Goal: Information Seeking & Learning: Learn about a topic

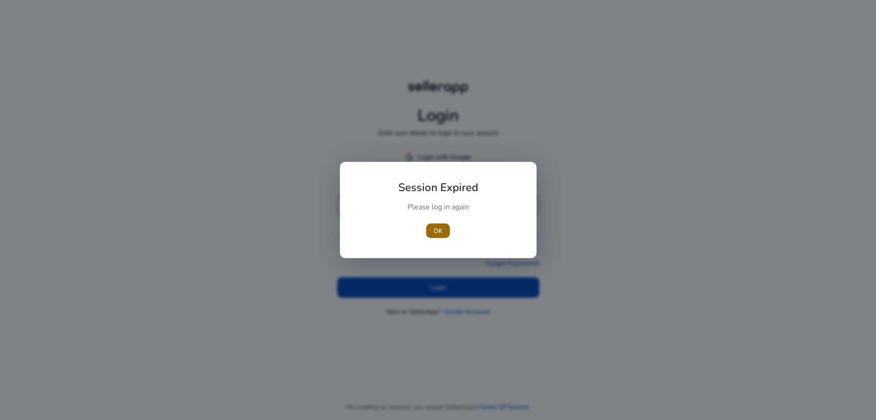
type input "**********"
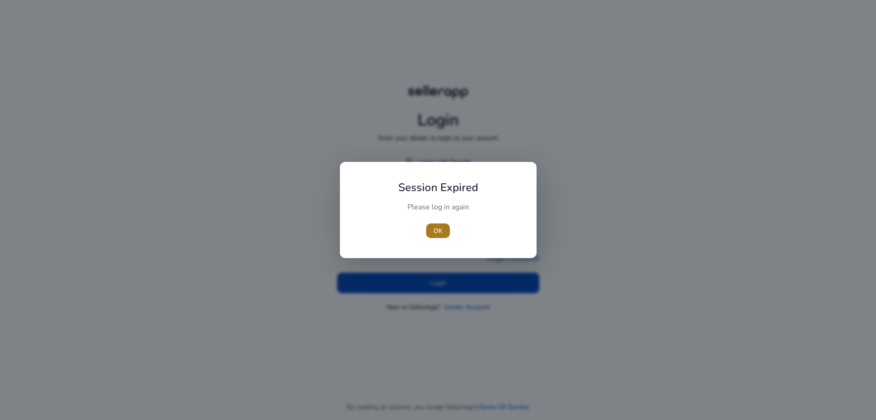
click at [446, 225] on span "button" at bounding box center [438, 231] width 24 height 22
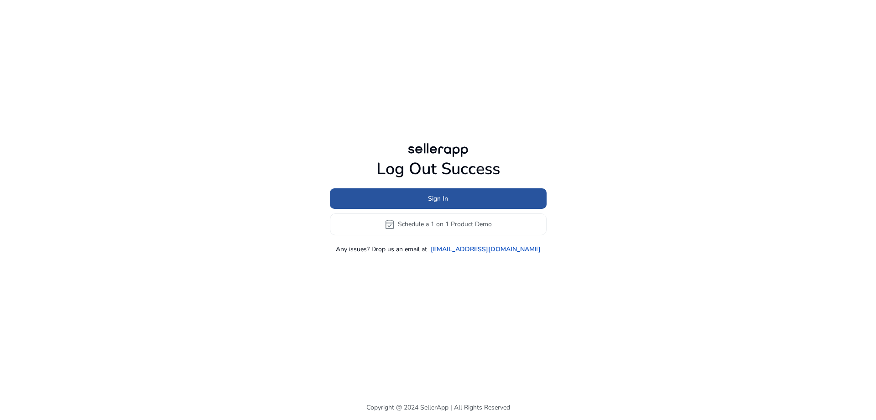
click at [455, 199] on span at bounding box center [438, 199] width 217 height 22
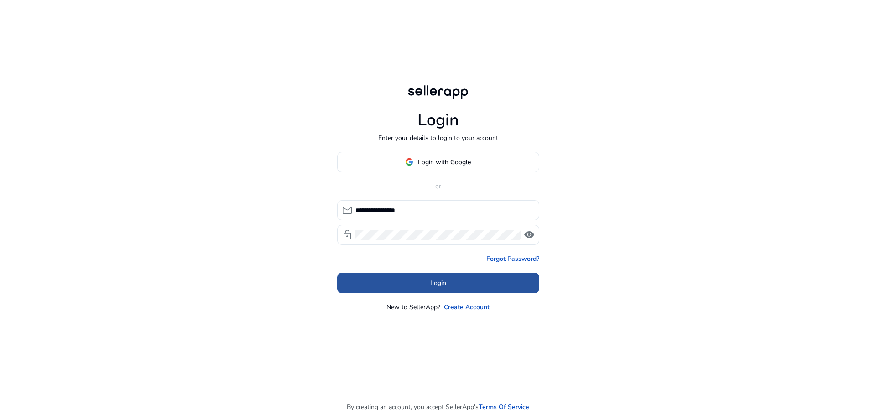
click at [472, 282] on span at bounding box center [438, 283] width 202 height 22
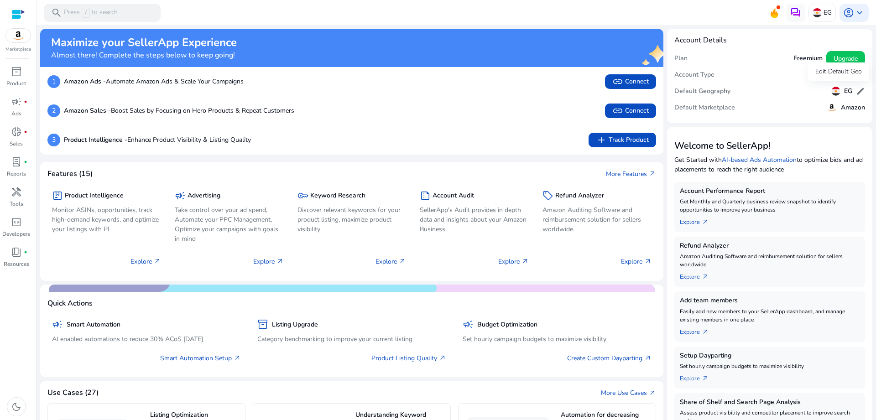
click at [860, 90] on span "edit" at bounding box center [860, 91] width 9 height 9
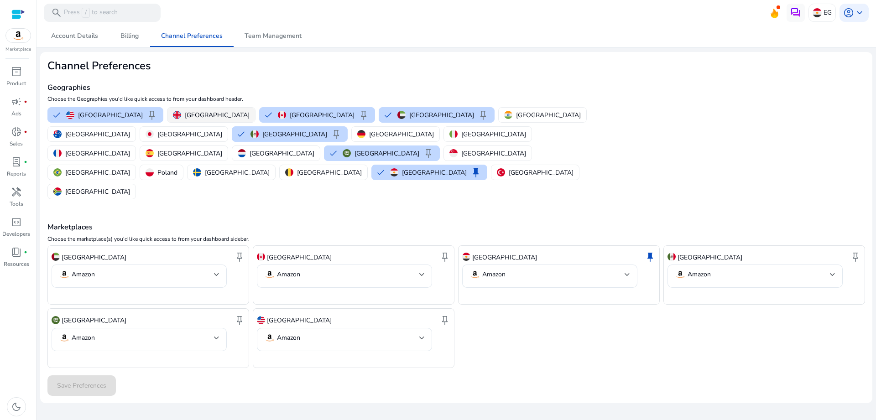
click at [192, 114] on p "United Kingdom" at bounding box center [217, 115] width 65 height 10
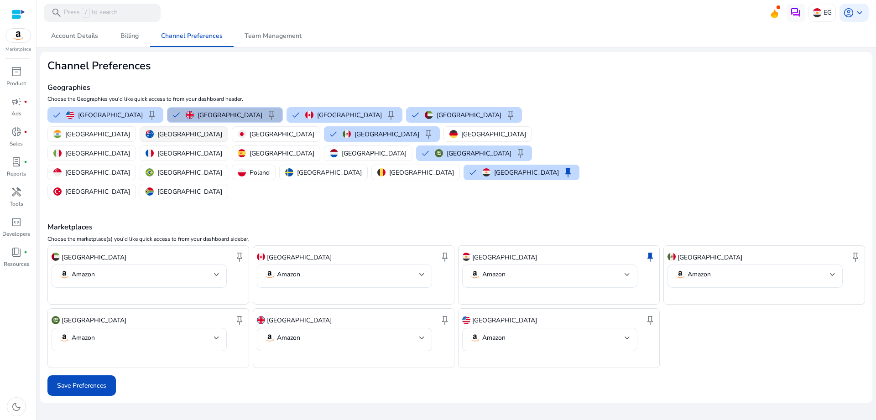
click at [228, 127] on button "Australia" at bounding box center [184, 134] width 88 height 15
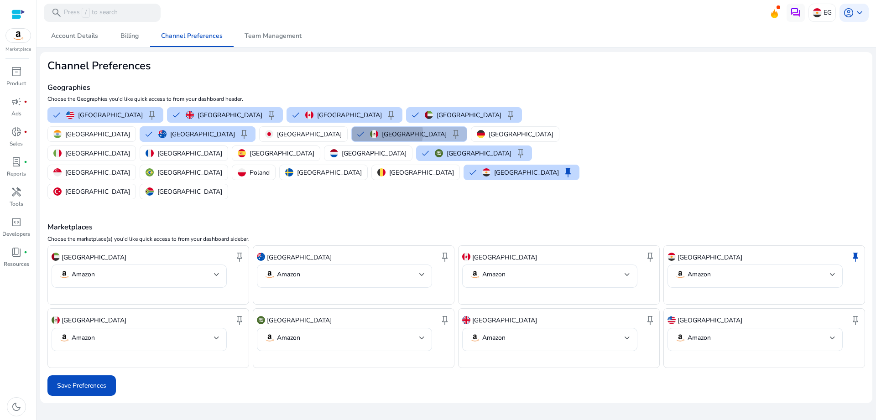
click at [370, 133] on div "Mexico keep" at bounding box center [415, 134] width 91 height 11
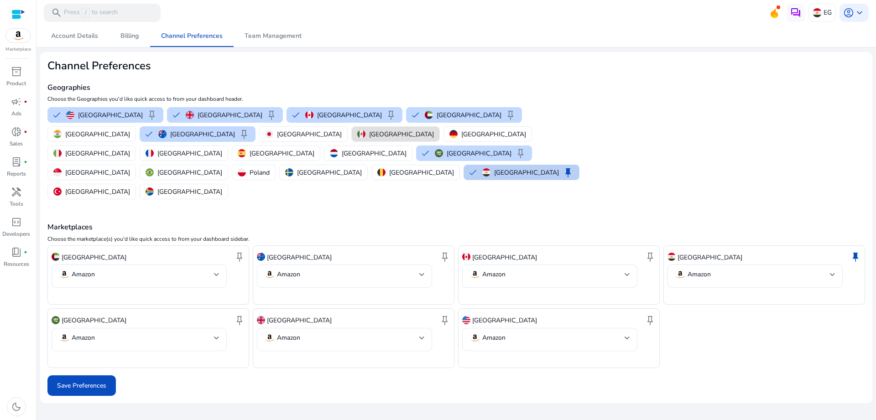
click at [494, 168] on p "Egypt" at bounding box center [526, 173] width 65 height 10
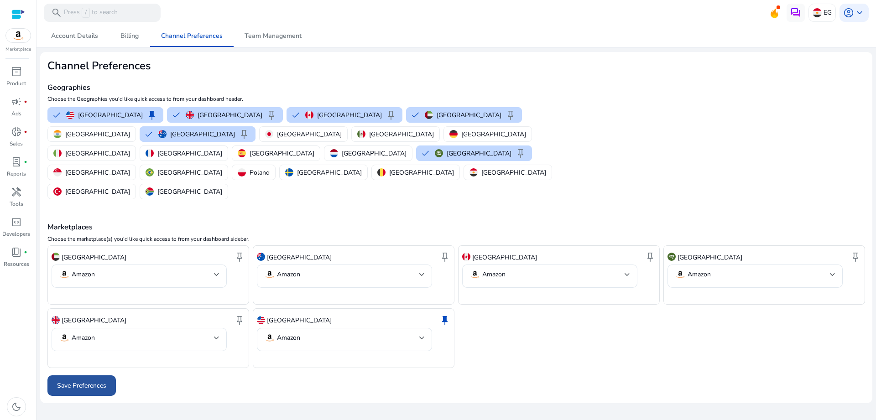
click at [110, 375] on span at bounding box center [81, 386] width 68 height 22
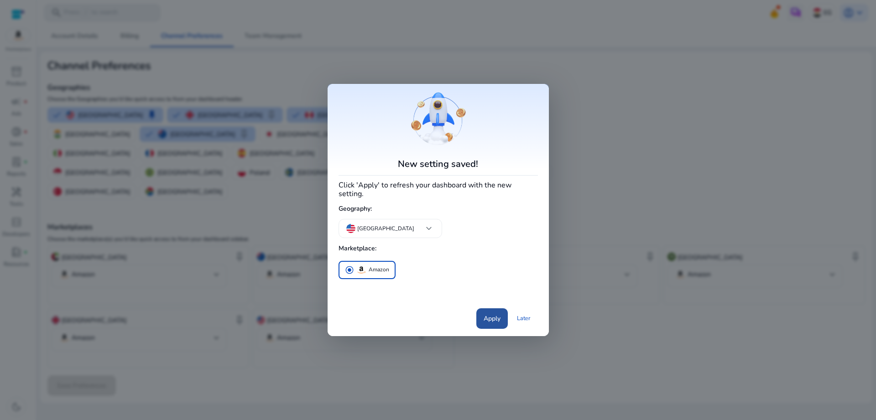
click at [479, 315] on span at bounding box center [492, 319] width 31 height 22
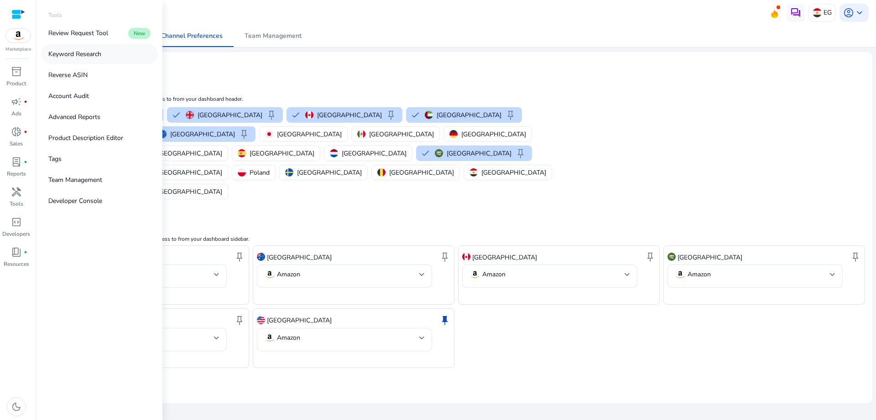
click at [79, 57] on p "Keyword Research" at bounding box center [74, 54] width 53 height 10
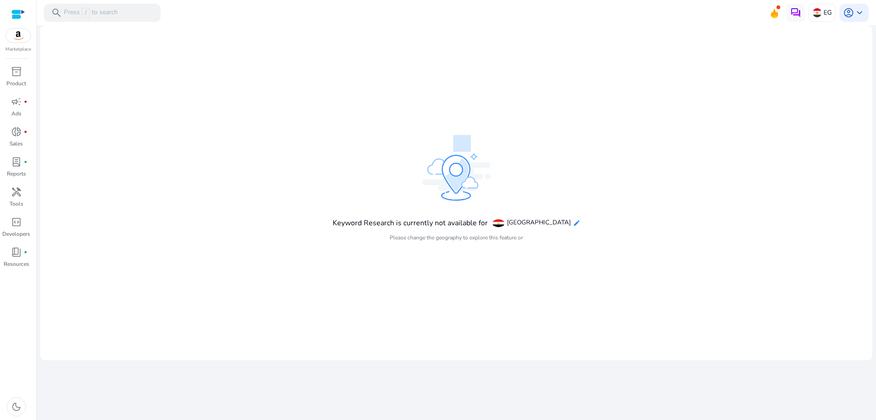
click at [573, 224] on mat-icon "edit" at bounding box center [576, 223] width 7 height 7
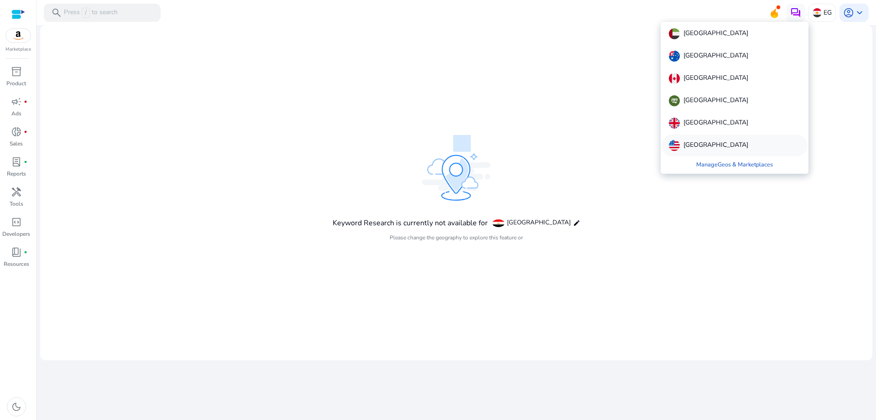
click at [699, 141] on p "United States" at bounding box center [716, 145] width 65 height 11
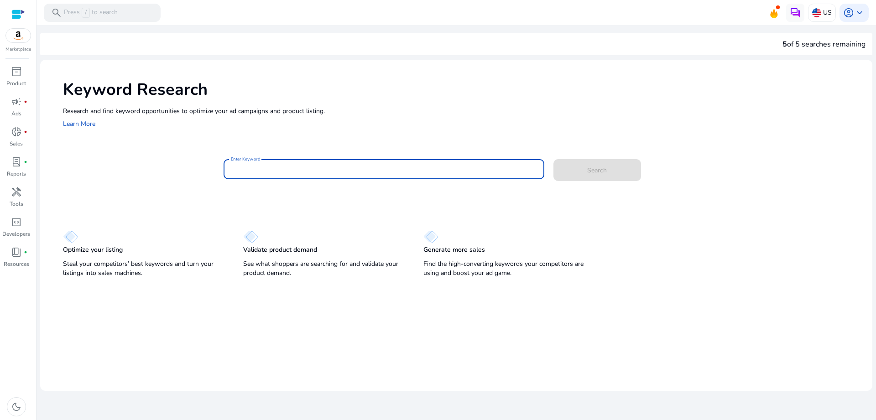
click at [332, 168] on input "Enter Keyword" at bounding box center [384, 169] width 306 height 10
paste input "**********"
click at [348, 168] on input "**********" at bounding box center [384, 169] width 306 height 10
click at [366, 167] on input "**********" at bounding box center [384, 169] width 306 height 10
click at [486, 166] on input "**********" at bounding box center [384, 169] width 306 height 10
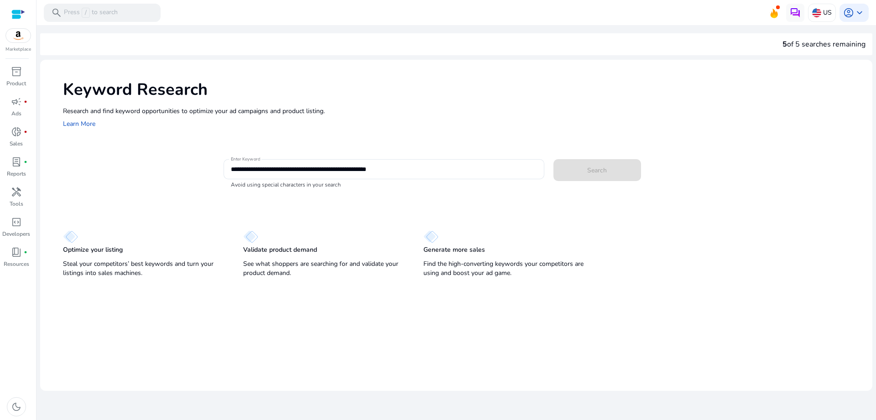
click at [589, 173] on div "Search" at bounding box center [602, 169] width 96 height 22
click at [362, 167] on input "**********" at bounding box center [384, 169] width 306 height 10
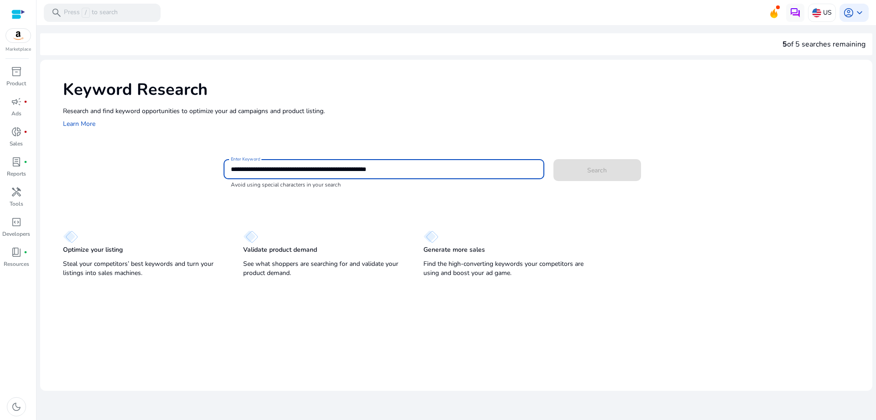
click at [346, 166] on input "**********" at bounding box center [384, 169] width 306 height 10
click at [362, 169] on input "**********" at bounding box center [384, 169] width 306 height 10
type input "**********"
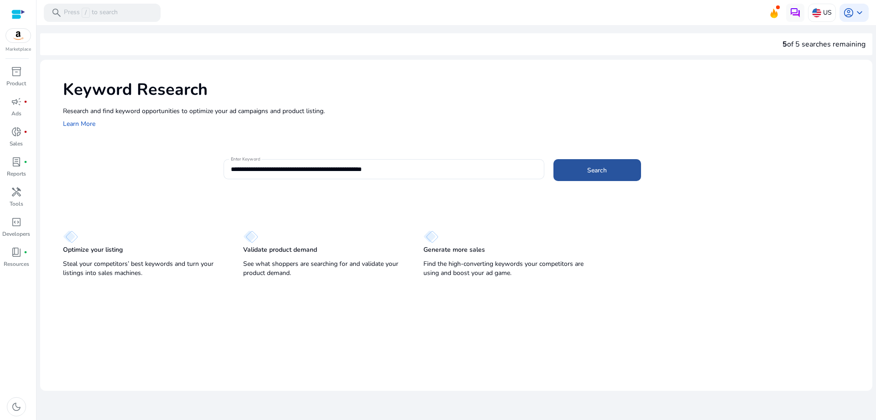
click at [618, 168] on span at bounding box center [598, 170] width 88 height 22
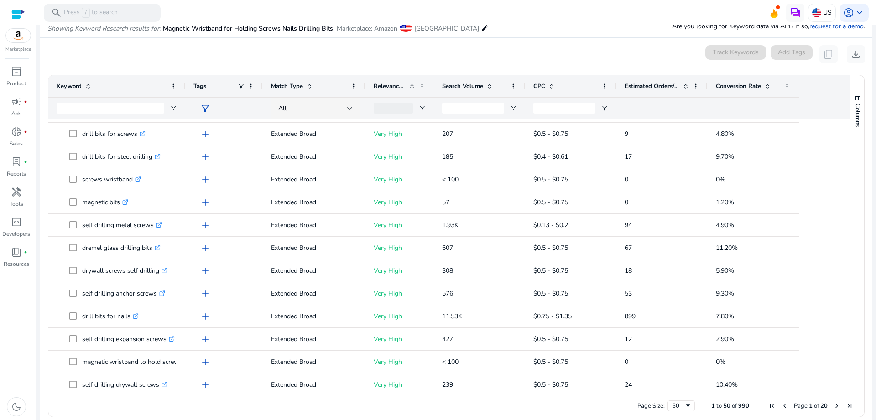
scroll to position [531, 0]
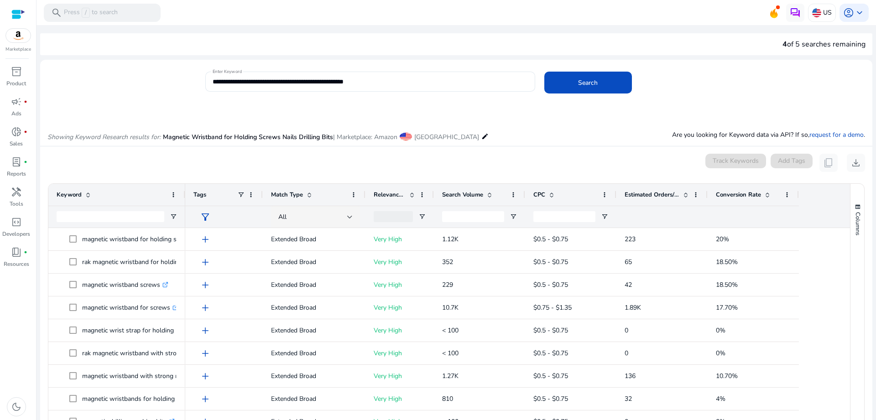
scroll to position [109, 0]
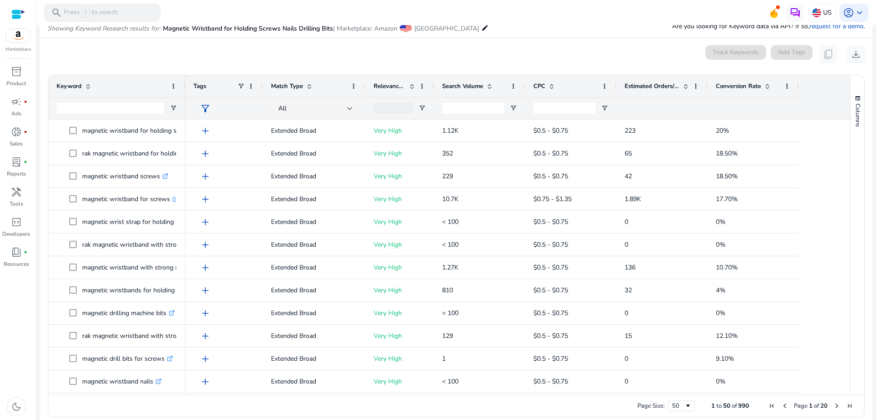
click at [475, 83] on span "Search Volume" at bounding box center [462, 86] width 41 height 8
click at [480, 84] on span "Search Volume" at bounding box center [462, 86] width 41 height 8
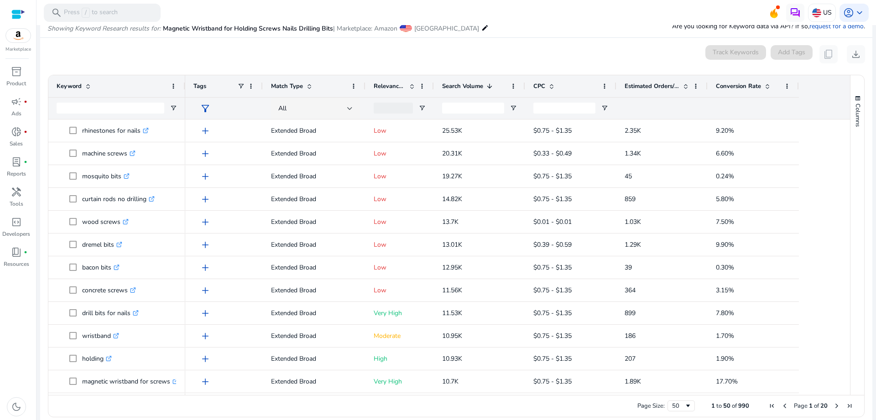
click at [393, 86] on span "Relevance Score" at bounding box center [390, 86] width 32 height 8
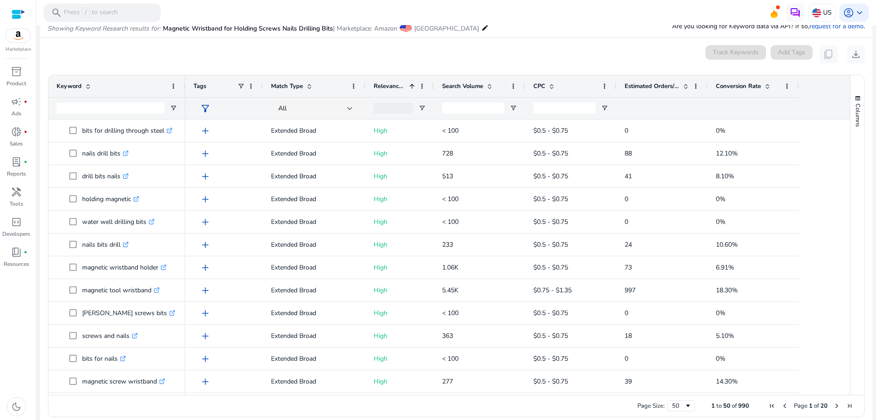
click at [401, 86] on span "Relevance Score" at bounding box center [390, 86] width 32 height 8
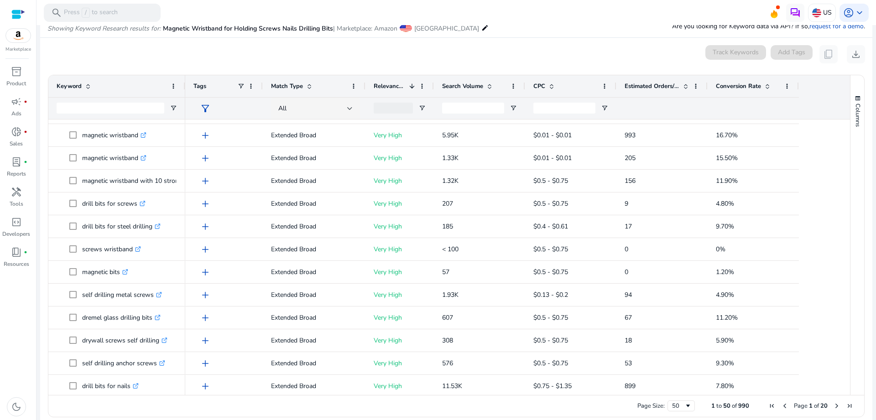
scroll to position [0, 0]
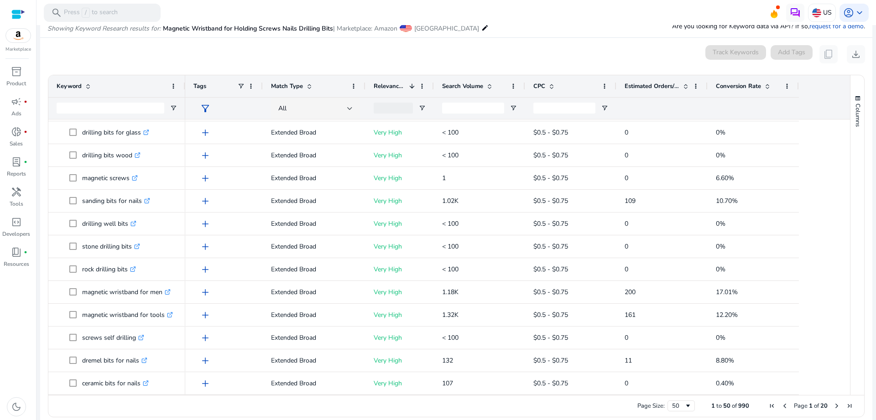
click at [833, 406] on span "Next Page" at bounding box center [836, 406] width 7 height 7
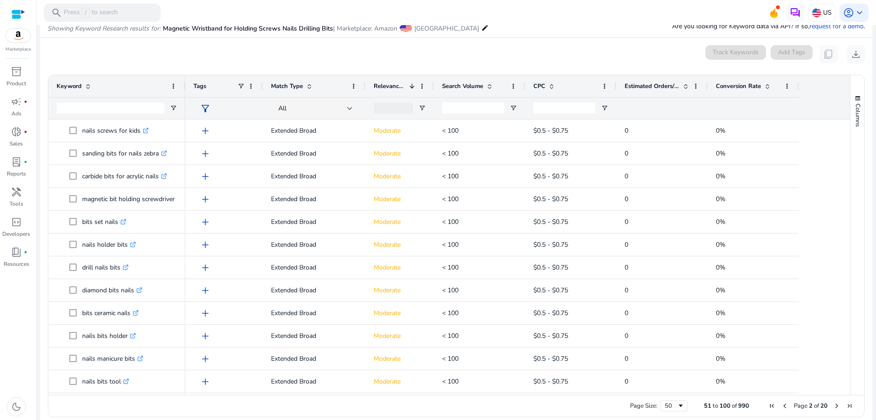
click at [850, 169] on div "Columns Keyword Column Labels Drag here to set column labels" at bounding box center [857, 235] width 14 height 320
drag, startPoint x: 847, startPoint y: 163, endPoint x: 852, endPoint y: 218, distance: 54.6
click at [852, 218] on div "Columns Keyword Column Labels Drag here to set column labels" at bounding box center [857, 235] width 14 height 320
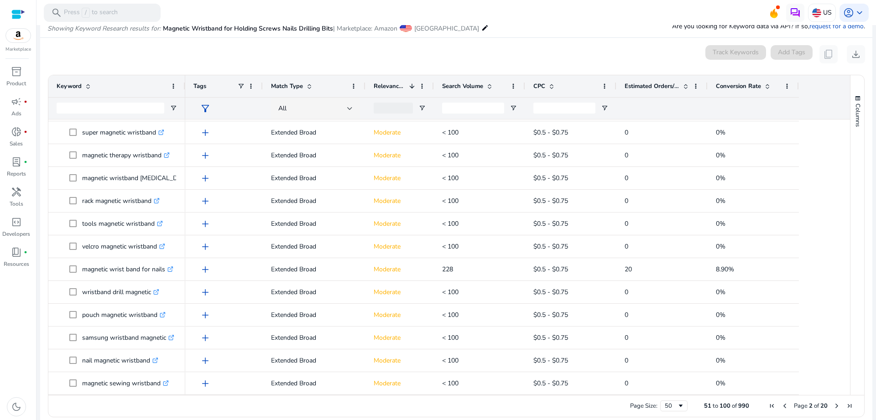
click at [769, 407] on span "First Page" at bounding box center [772, 406] width 7 height 7
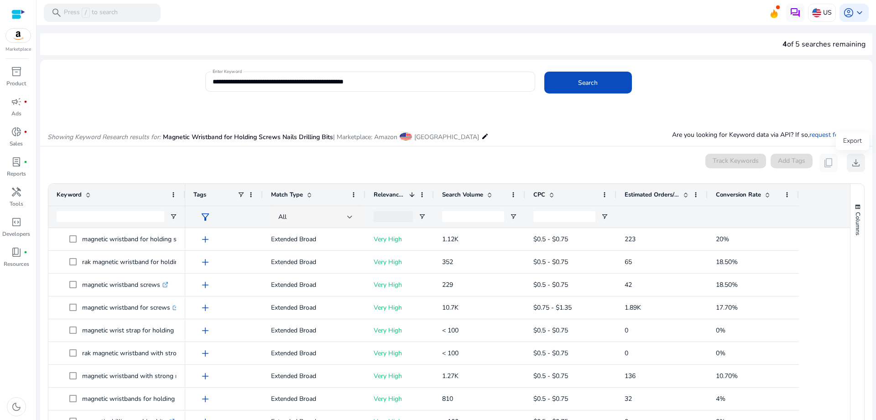
click at [856, 157] on span "download" at bounding box center [856, 162] width 11 height 11
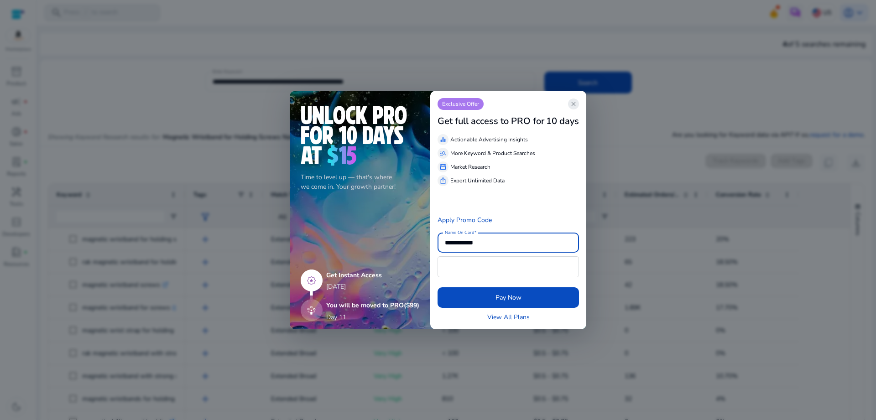
click at [572, 104] on span "close" at bounding box center [573, 103] width 7 height 7
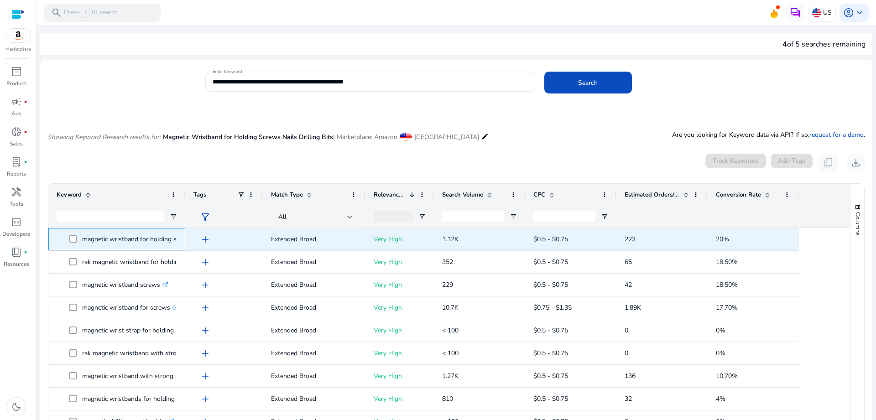
click at [139, 240] on p "magnetic wristband for holding screws .st0{fill:#2c8af8}" at bounding box center [142, 239] width 120 height 19
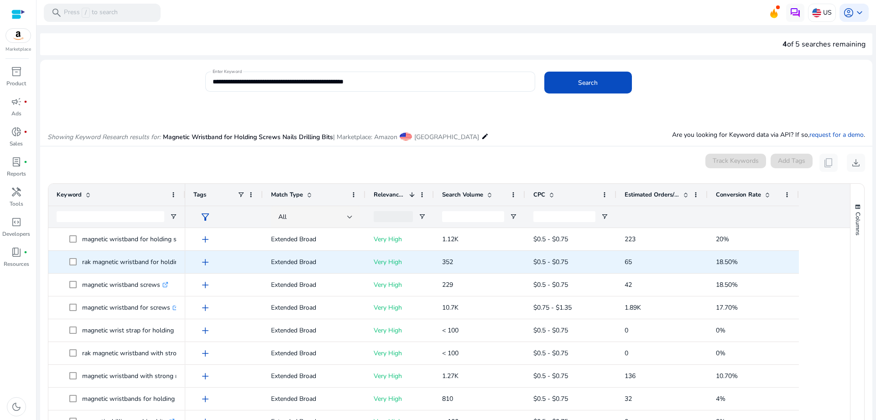
click at [137, 259] on p "rak magnetic wristband for holding screws .st0{fill:#2c8af8}" at bounding box center [147, 262] width 130 height 19
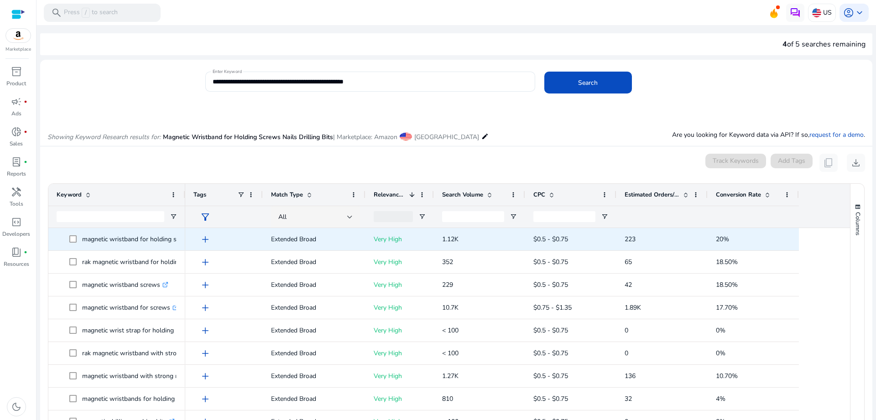
click at [142, 237] on p "magnetic wristband for holding screws .st0{fill:#2c8af8}" at bounding box center [142, 239] width 120 height 19
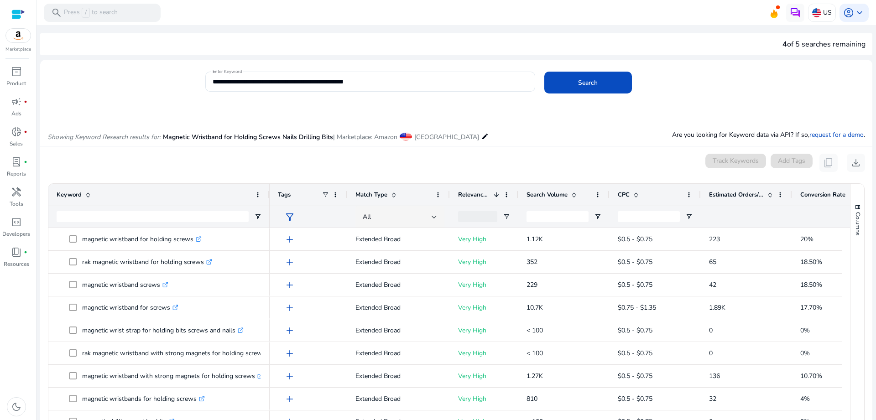
drag, startPoint x: 184, startPoint y: 190, endPoint x: 269, endPoint y: 192, distance: 84.5
click at [269, 192] on div at bounding box center [269, 195] width 4 height 22
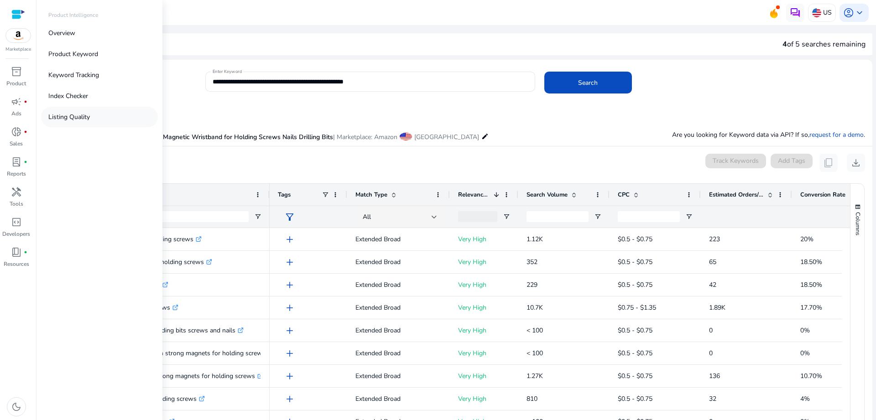
click at [70, 114] on p "Listing Quality" at bounding box center [69, 117] width 42 height 10
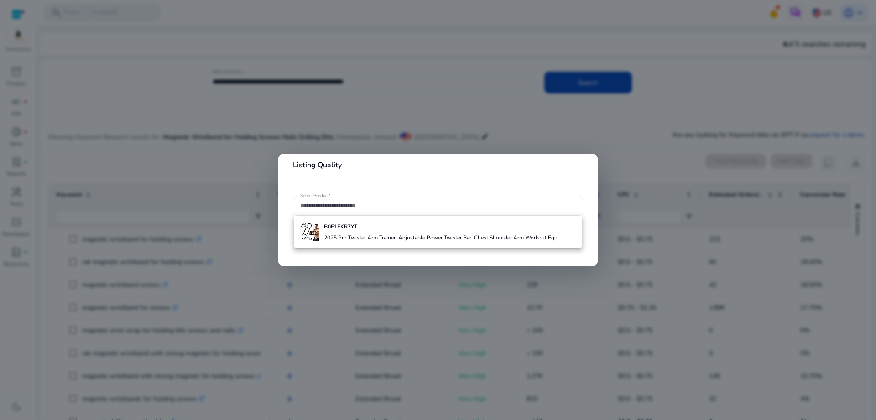
click at [429, 43] on div at bounding box center [438, 210] width 876 height 420
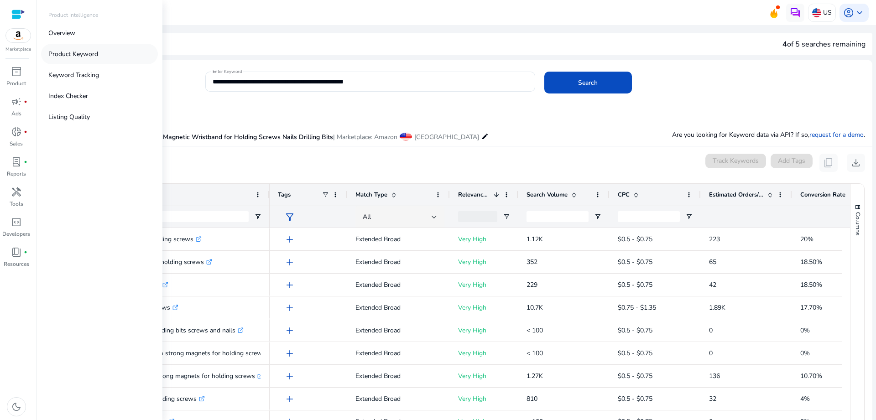
click at [87, 54] on p "Product Keyword" at bounding box center [73, 54] width 50 height 10
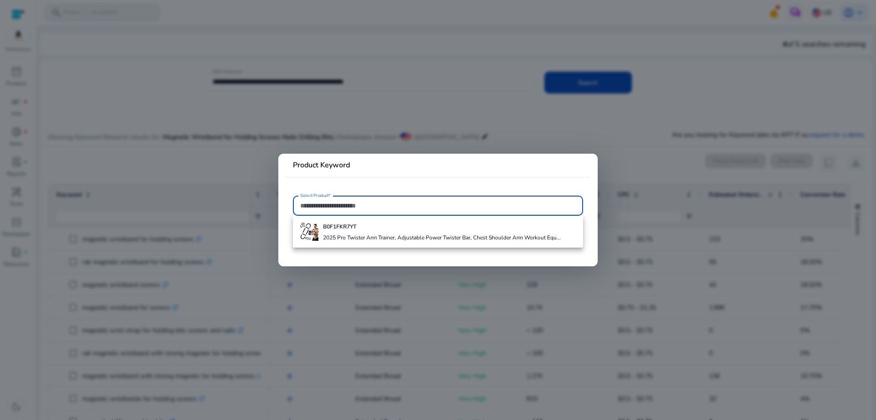
click at [159, 72] on div at bounding box center [438, 210] width 876 height 420
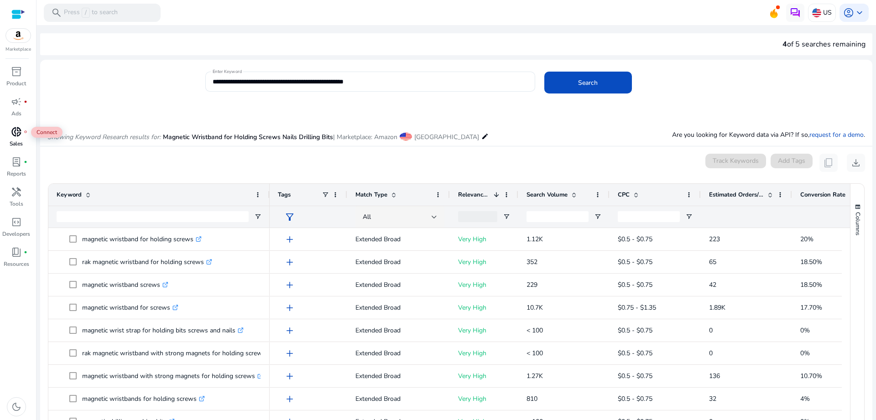
click at [13, 132] on span "donut_small" at bounding box center [16, 131] width 11 height 11
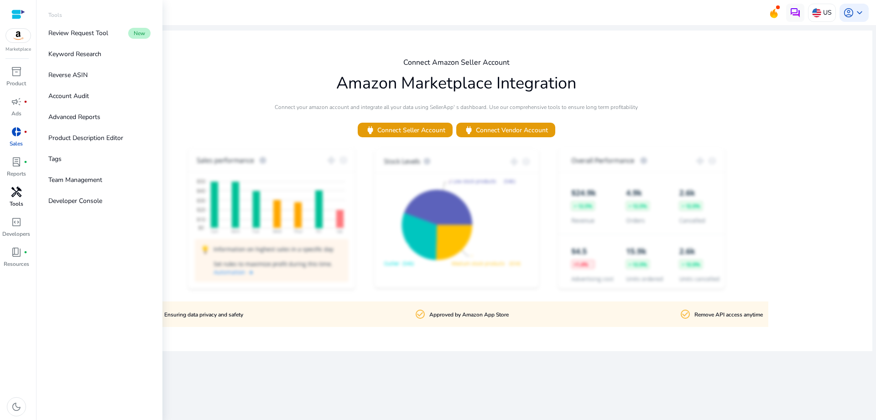
click at [19, 197] on span "handyman" at bounding box center [16, 192] width 11 height 11
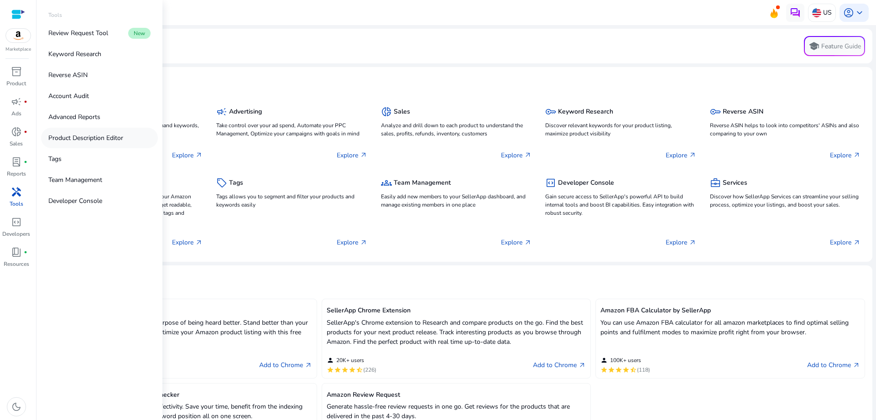
click at [76, 137] on p "Product Description Editor" at bounding box center [85, 138] width 75 height 10
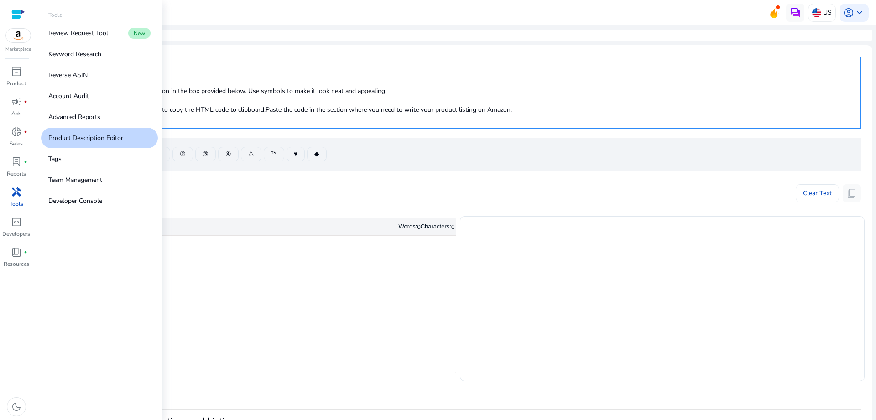
click at [21, 194] on span "handyman" at bounding box center [16, 192] width 11 height 11
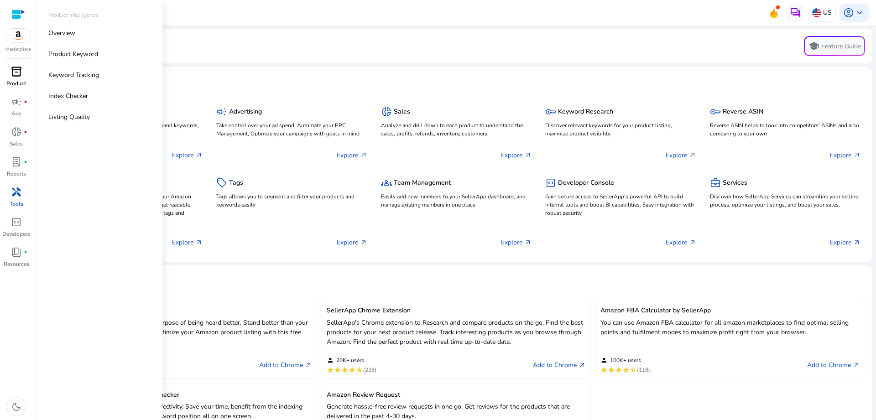
click at [18, 73] on span "inventory_2" at bounding box center [16, 71] width 11 height 11
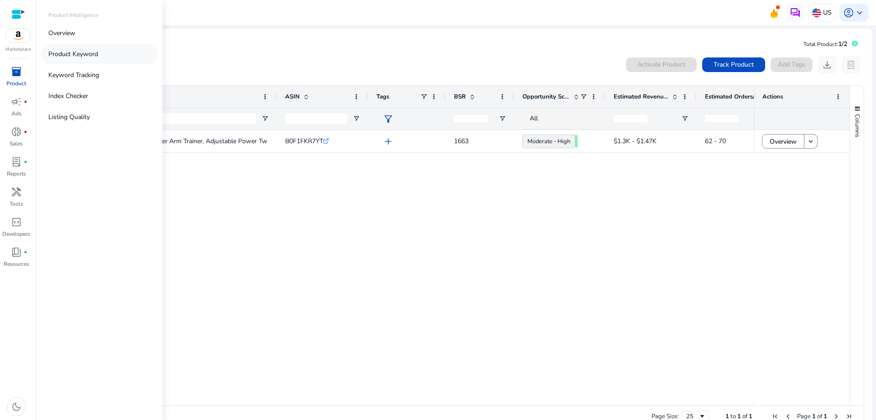
click at [69, 56] on p "Product Keyword" at bounding box center [73, 54] width 50 height 10
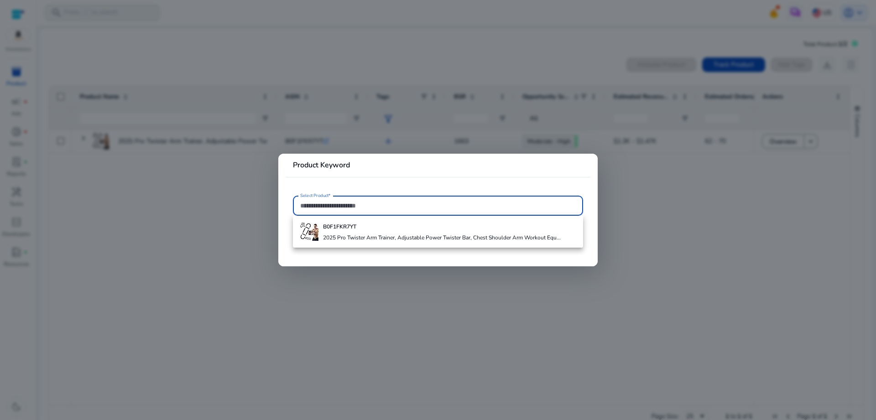
click at [28, 68] on div at bounding box center [438, 210] width 876 height 420
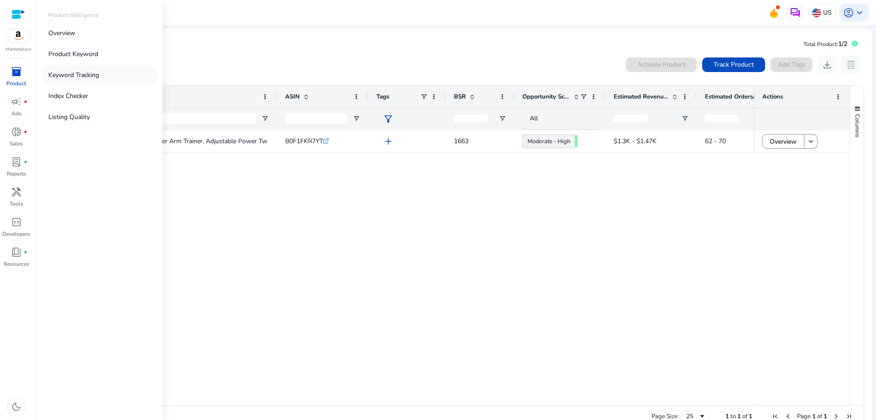
click at [58, 70] on p "Keyword Tracking" at bounding box center [73, 75] width 51 height 10
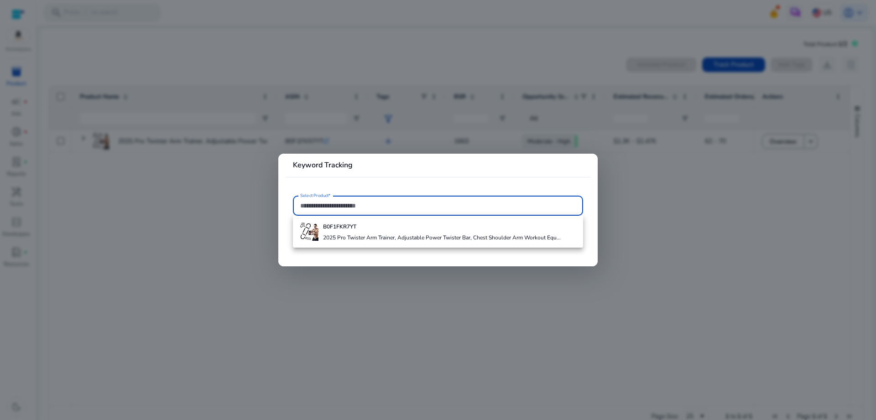
click at [247, 53] on div at bounding box center [438, 210] width 876 height 420
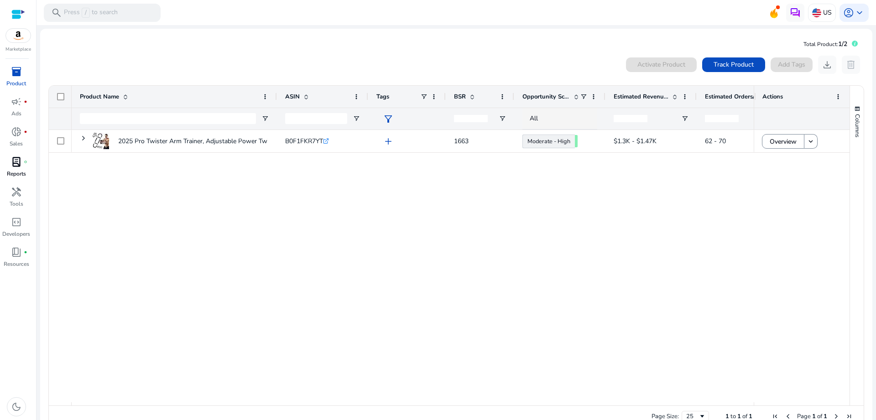
click at [14, 163] on span "lab_profile" at bounding box center [16, 162] width 11 height 11
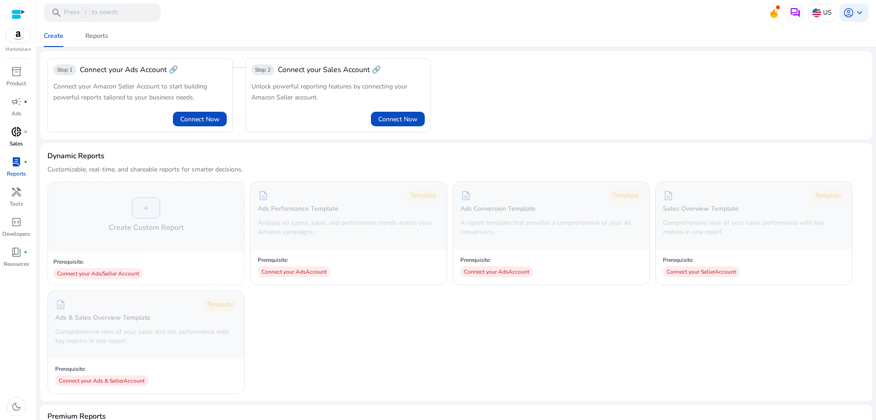
click at [18, 136] on span "donut_small" at bounding box center [16, 131] width 11 height 11
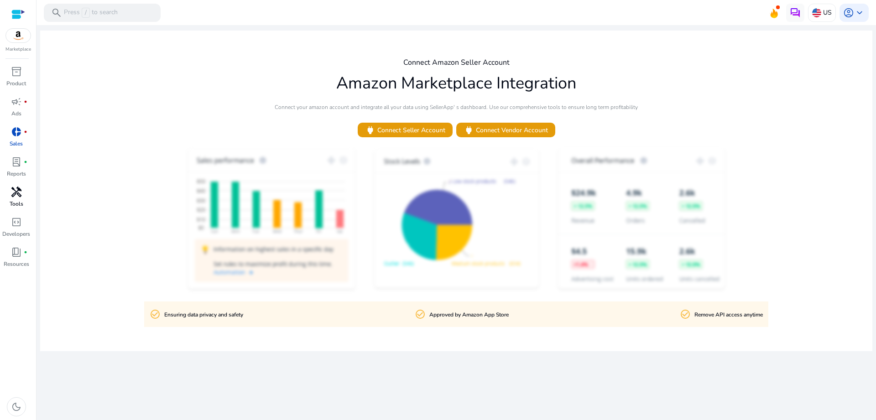
click at [12, 194] on span "handyman" at bounding box center [16, 192] width 11 height 11
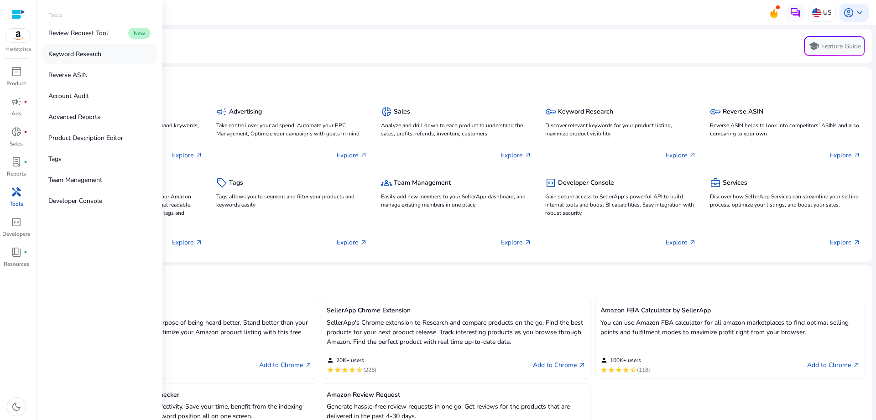
click at [71, 56] on p "Keyword Research" at bounding box center [74, 54] width 53 height 10
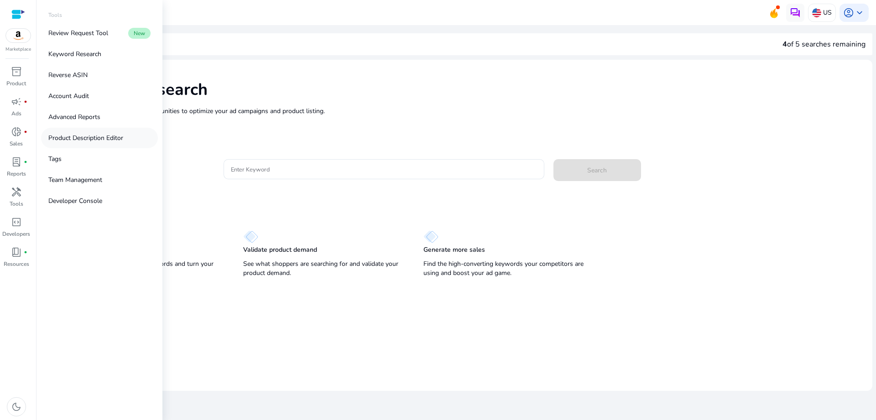
click at [71, 141] on p "Product Description Editor" at bounding box center [85, 138] width 75 height 10
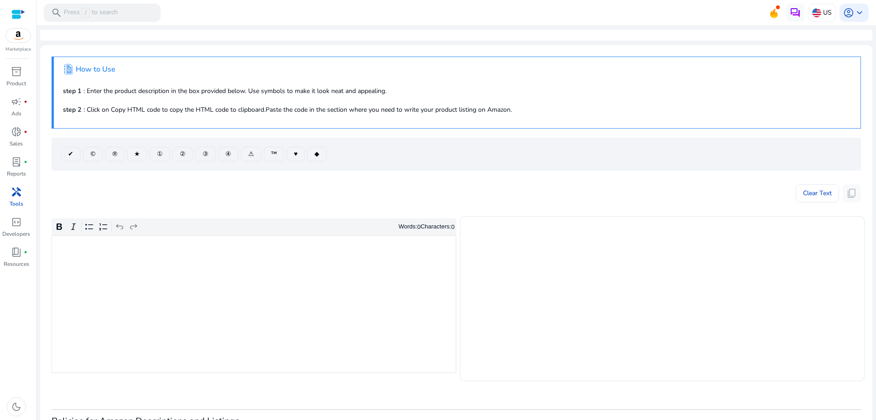
click at [22, 12] on div at bounding box center [18, 14] width 14 height 10
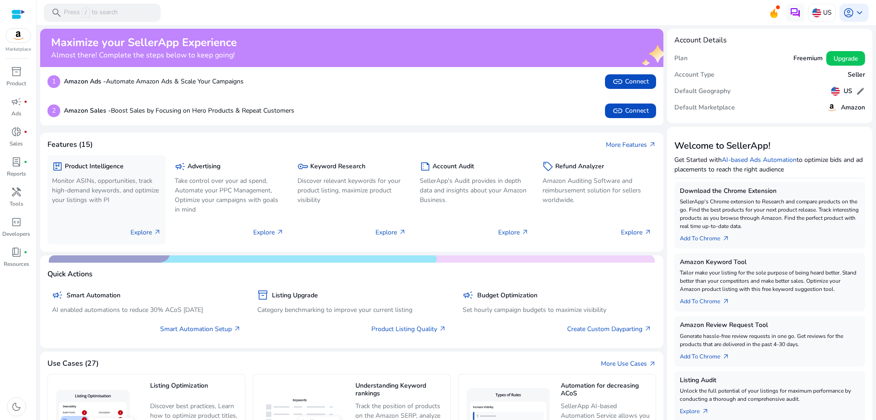
click at [147, 233] on p "Explore arrow_outward" at bounding box center [146, 233] width 31 height 10
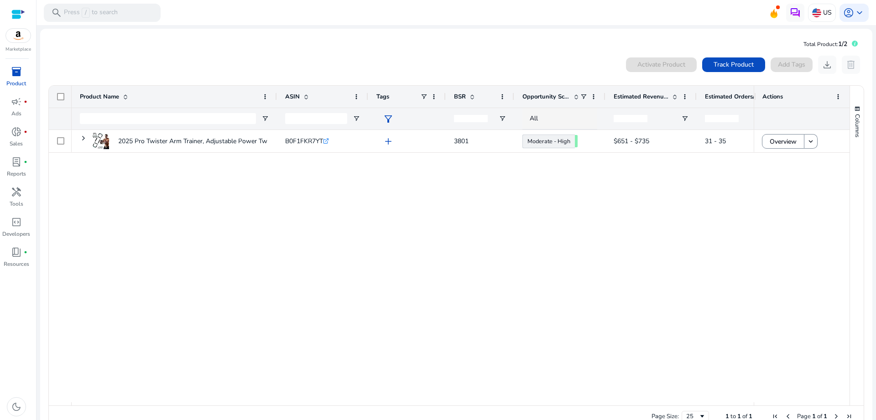
click at [18, 12] on div at bounding box center [18, 14] width 14 height 10
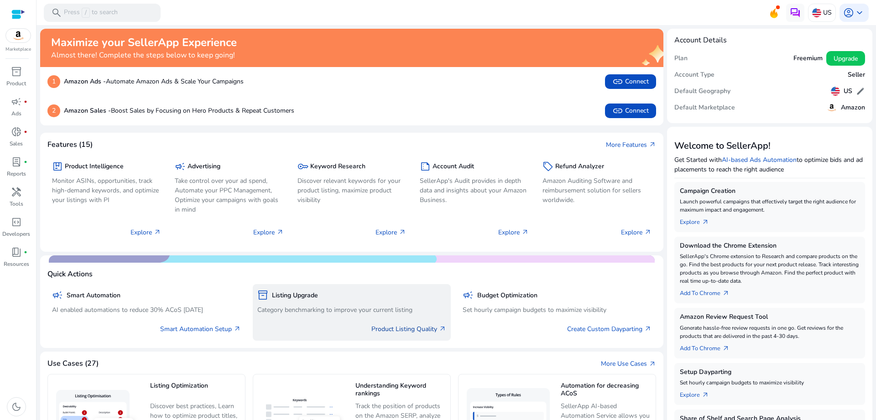
click at [381, 326] on link "Product Listing Quality arrow_outward" at bounding box center [409, 330] width 75 height 10
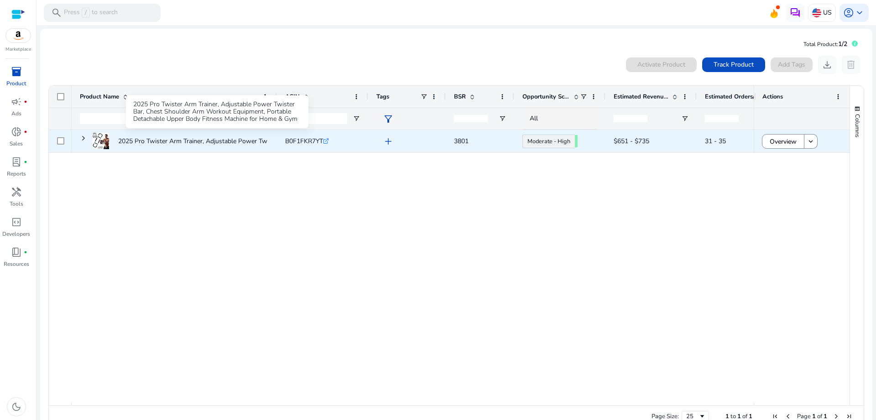
click at [203, 136] on p "2025 Pro Twister Arm Trainer, Adjustable Power Twister Bar, Chest..." at bounding box center [216, 141] width 197 height 19
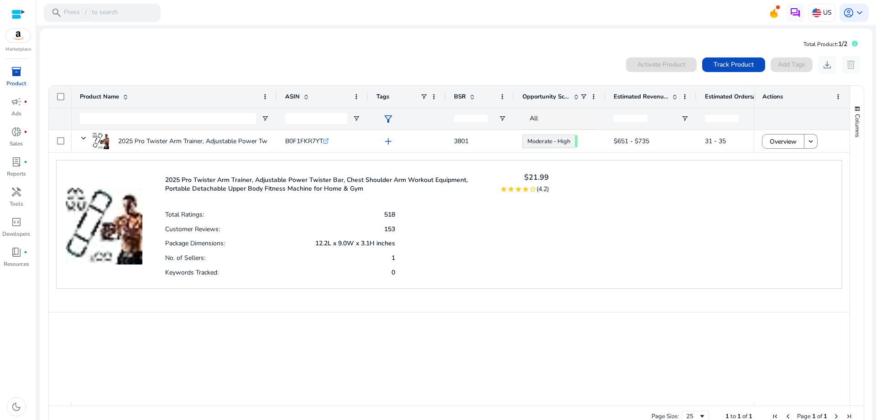
click at [19, 10] on div at bounding box center [18, 14] width 14 height 10
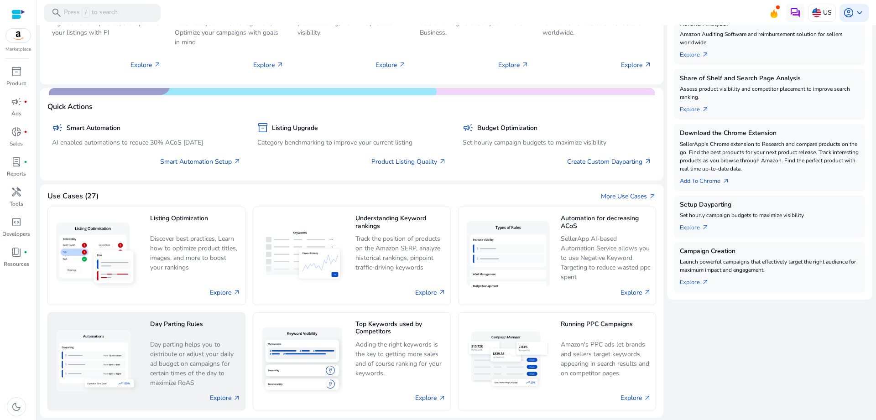
scroll to position [183, 0]
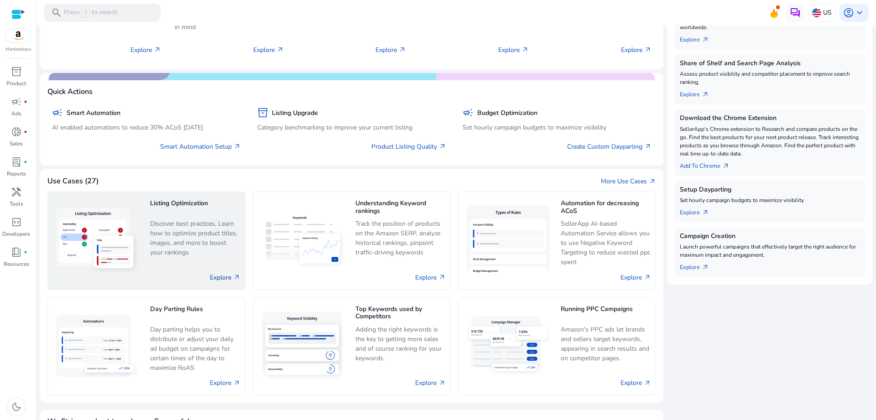
click at [214, 276] on link "Explore arrow_outward" at bounding box center [225, 278] width 31 height 10
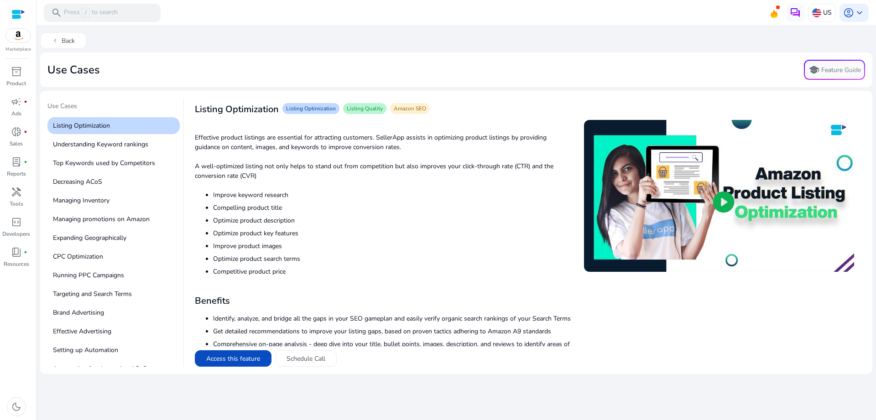
click at [715, 196] on span "play_circle" at bounding box center [724, 202] width 26 height 26
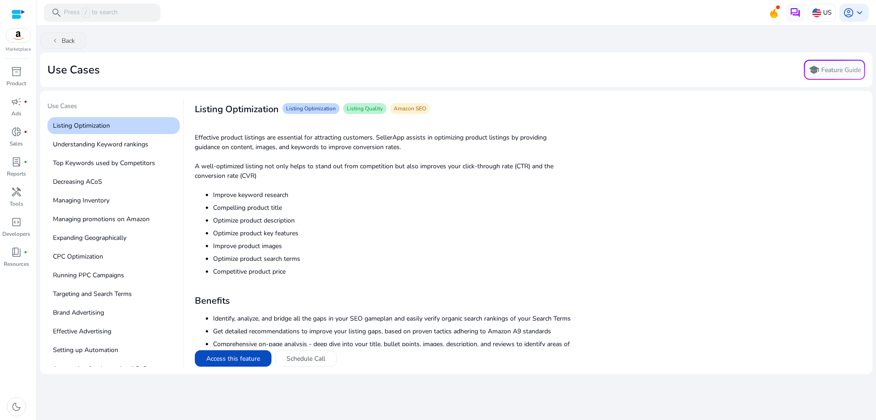
click at [62, 40] on button "chevron_left Back" at bounding box center [63, 40] width 46 height 16
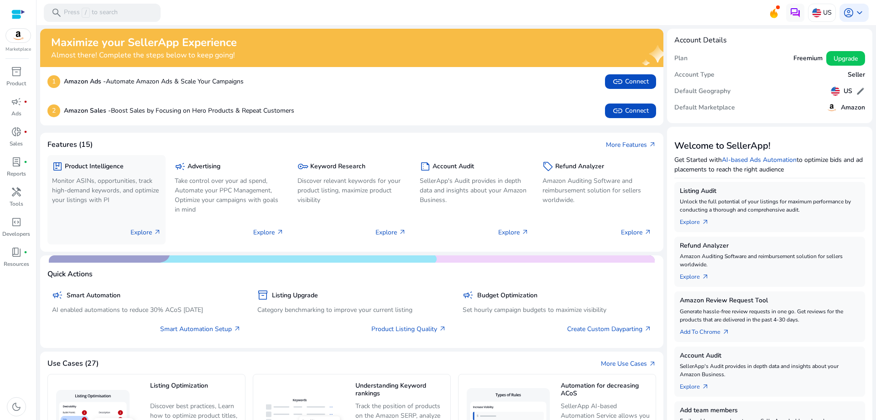
click at [139, 232] on p "Explore arrow_outward" at bounding box center [146, 233] width 31 height 10
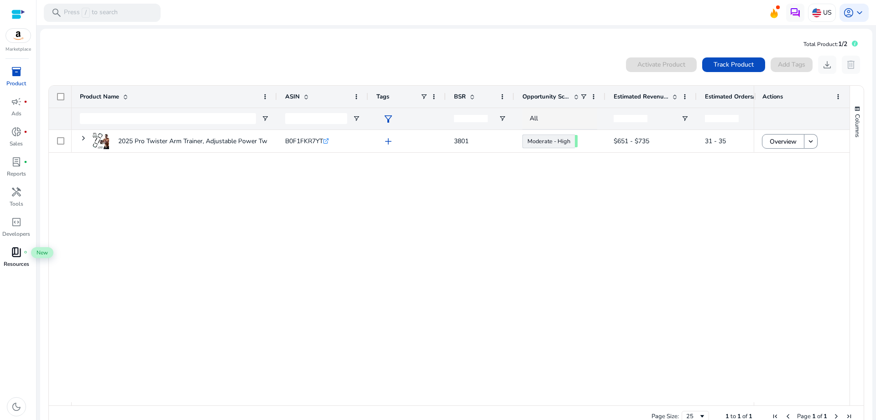
click at [16, 255] on span "book_4" at bounding box center [16, 252] width 11 height 11
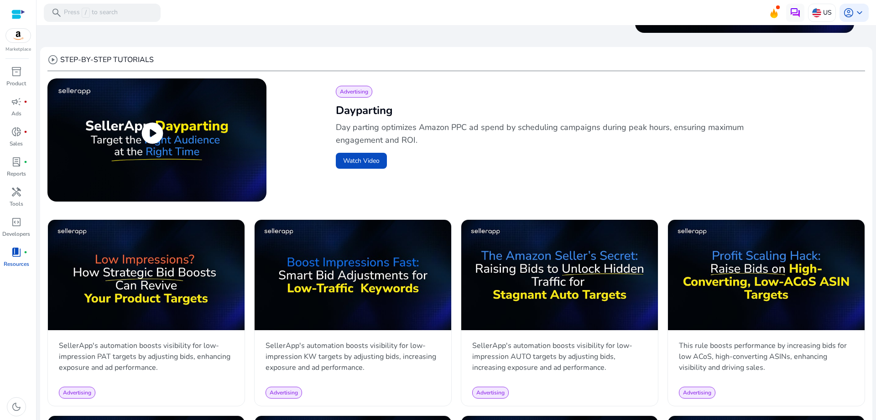
scroll to position [248, 0]
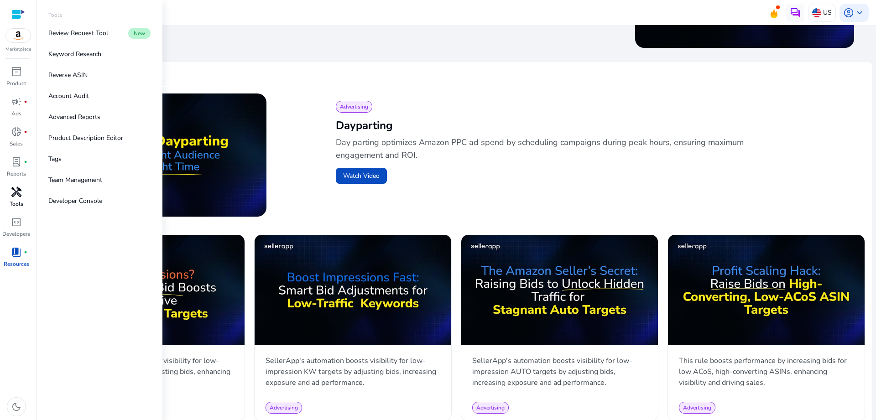
click at [14, 194] on span "handyman" at bounding box center [16, 192] width 11 height 11
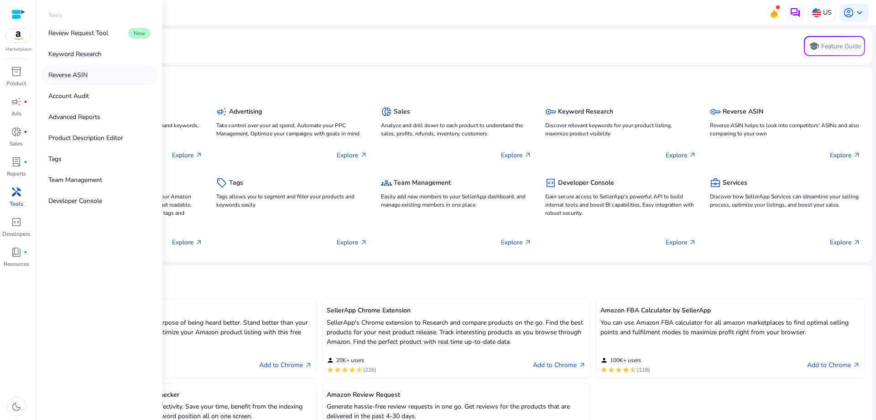
click at [55, 72] on p "Reverse ASIN" at bounding box center [67, 75] width 39 height 10
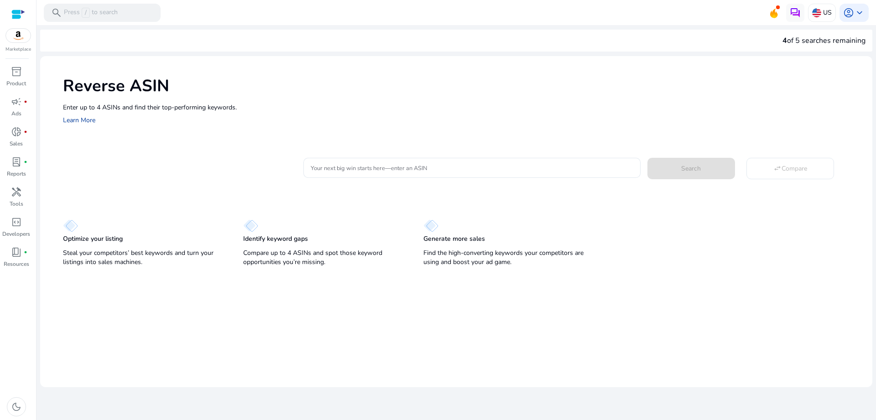
click at [86, 117] on link "Learn More" at bounding box center [79, 120] width 32 height 9
